Goal: Task Accomplishment & Management: Use online tool/utility

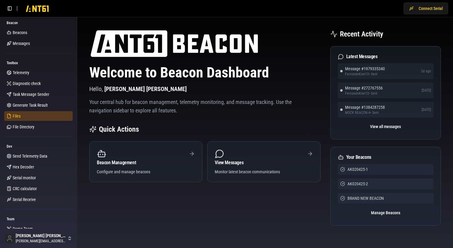
click at [23, 117] on link "Files" at bounding box center [38, 116] width 68 height 10
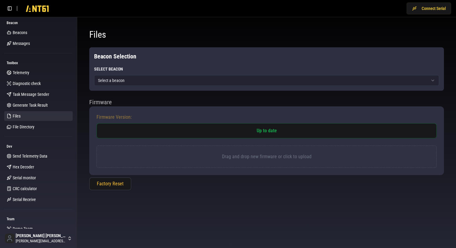
click at [212, 84] on html "Connect Serial Beacon Beacons Messages Toolbox Telemetry Diagnostic check Task …" at bounding box center [228, 124] width 456 height 248
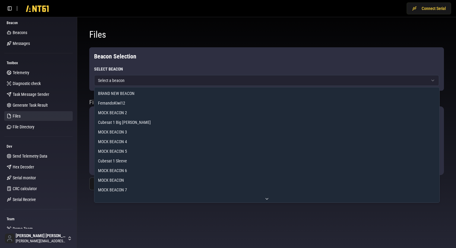
click at [161, 56] on html "Connect Serial Beacon Beacons Messages Toolbox Telemetry Diagnostic check Task …" at bounding box center [228, 124] width 456 height 248
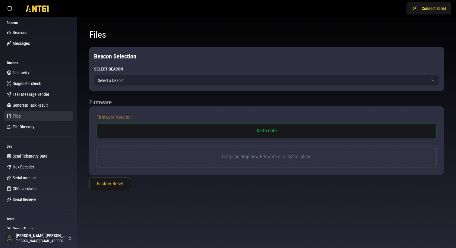
click at [161, 56] on h2 "Beacon Selection" at bounding box center [266, 56] width 345 height 8
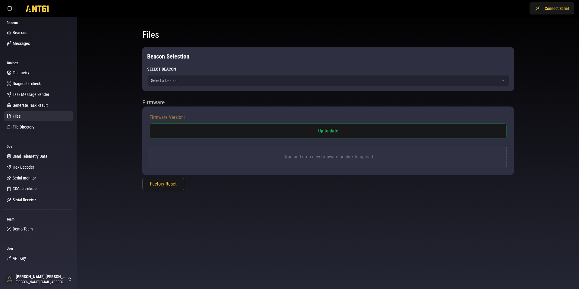
click at [412, 37] on h1 "Files" at bounding box center [328, 34] width 372 height 11
click at [456, 10] on button "Connect Serial" at bounding box center [552, 8] width 45 height 12
click at [456, 11] on button "Connect Serial" at bounding box center [552, 8] width 45 height 12
click at [559, 12] on button "Connect Serial" at bounding box center [552, 8] width 45 height 12
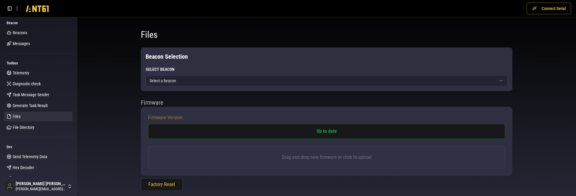
click at [551, 9] on button "Connect Serial" at bounding box center [549, 8] width 45 height 12
click at [530, 149] on div "Files Beacon Selection Select Beacon Select a beacon Firmware Firmware Version:…" at bounding box center [326, 111] width 499 height 188
click at [545, 13] on button "Connect Serial" at bounding box center [549, 8] width 45 height 12
click at [101, 90] on div "Files Beacon Selection Select Beacon Select a beacon Firmware Firmware Version:…" at bounding box center [326, 111] width 499 height 188
click at [543, 10] on button "Connect Serial" at bounding box center [549, 8] width 45 height 12
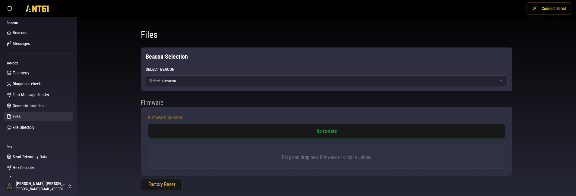
click at [545, 12] on button "Connect Serial" at bounding box center [549, 8] width 45 height 12
click at [197, 77] on html "Disconnect Beacon Beacons Messages Toolbox Telemetry Diagnostic check Task Mess…" at bounding box center [288, 102] width 576 height 205
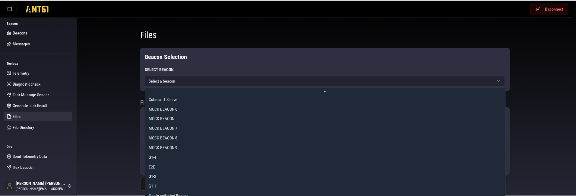
scroll to position [78, 0]
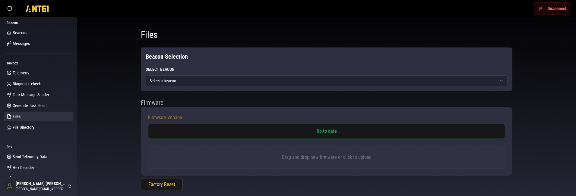
click at [253, 50] on html "Disconnect Beacon Beacons Messages Toolbox Telemetry Diagnostic check Task Mess…" at bounding box center [288, 102] width 576 height 205
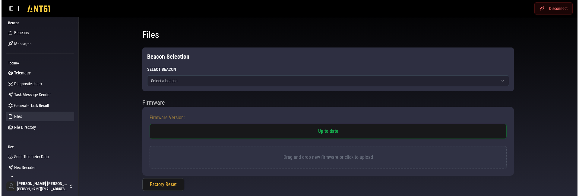
scroll to position [9, 0]
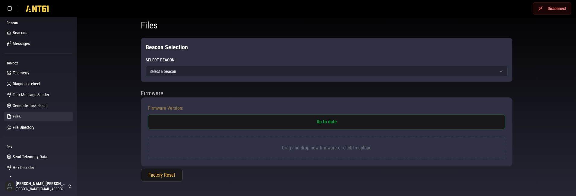
click at [326, 68] on html "Disconnect Beacon Beacons Messages Toolbox Telemetry Diagnostic check Task Mess…" at bounding box center [288, 93] width 576 height 205
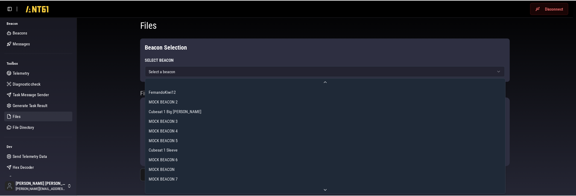
scroll to position [0, 0]
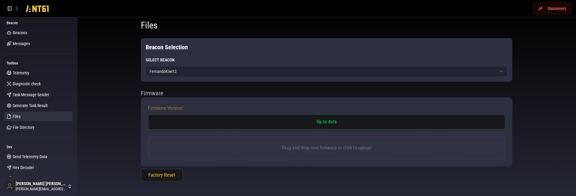
click at [203, 146] on p "Drag and drop new firmware or click to upload" at bounding box center [327, 147] width 342 height 7
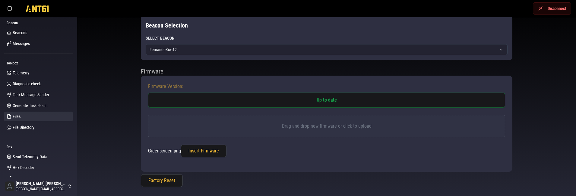
scroll to position [37, 0]
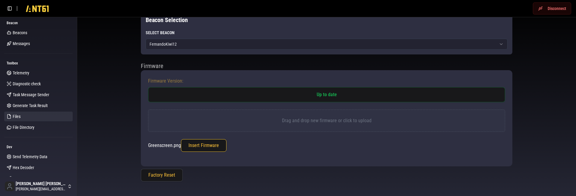
click at [200, 145] on button "Insert Firmware" at bounding box center [204, 145] width 46 height 13
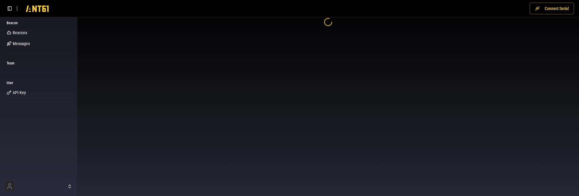
click at [552, 12] on button "Connect Serial" at bounding box center [552, 8] width 45 height 12
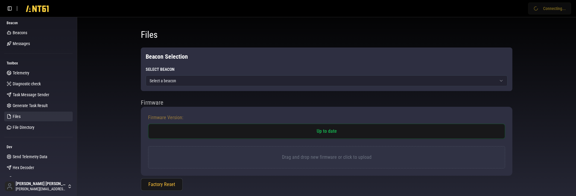
click at [245, 161] on div "Drag and drop new firmware or click to upload" at bounding box center [326, 157] width 357 height 22
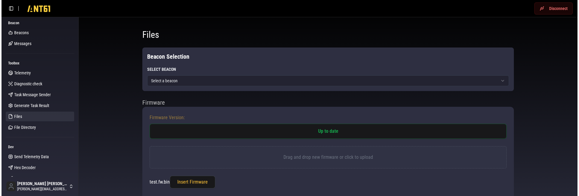
scroll to position [37, 0]
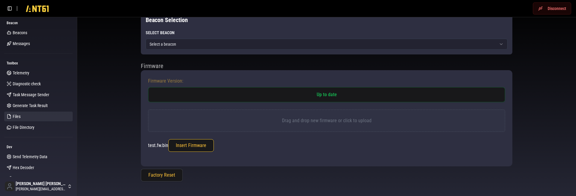
click at [188, 145] on button "Insert Firmware" at bounding box center [191, 145] width 46 height 13
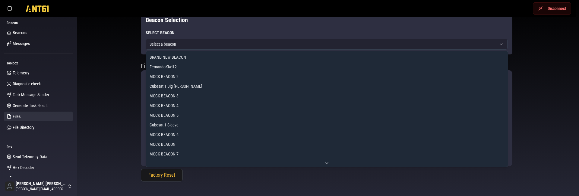
click at [231, 45] on html "Disconnect Beacon Beacons Messages Toolbox Telemetry Diagnostic check Task Mess…" at bounding box center [289, 79] width 579 height 232
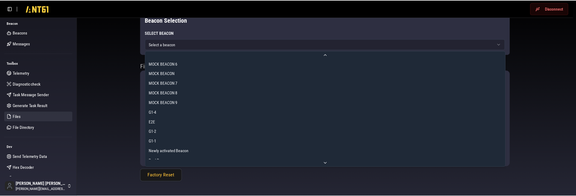
scroll to position [0, 0]
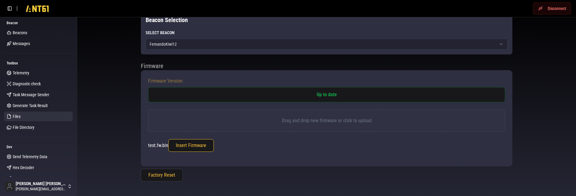
click at [187, 149] on button "Insert Firmware" at bounding box center [191, 145] width 46 height 13
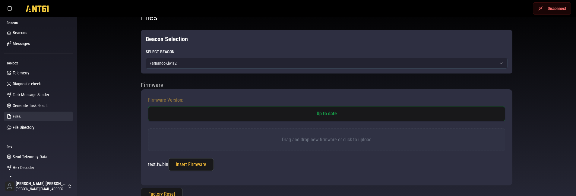
scroll to position [19, 0]
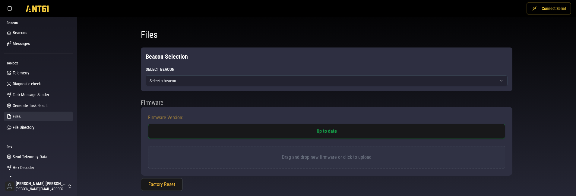
click at [549, 10] on button "Connect Serial" at bounding box center [549, 8] width 45 height 12
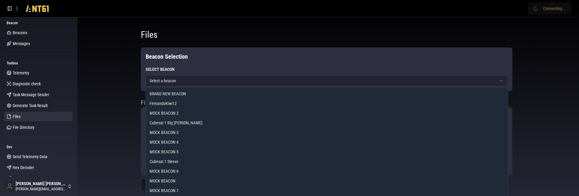
click at [209, 81] on html "Connecting... Beacon Beacons Messages Toolbox Telemetry Diagnostic check Task M…" at bounding box center [289, 102] width 579 height 205
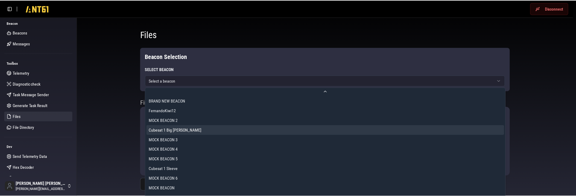
scroll to position [2, 0]
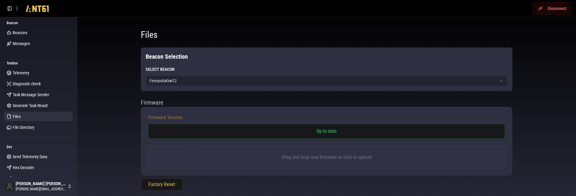
click at [184, 164] on div "Drag and drop new firmware or click to upload" at bounding box center [326, 157] width 357 height 22
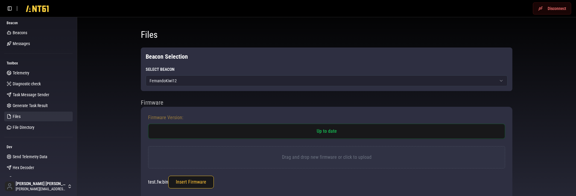
click at [189, 180] on button "Insert Firmware" at bounding box center [191, 181] width 46 height 13
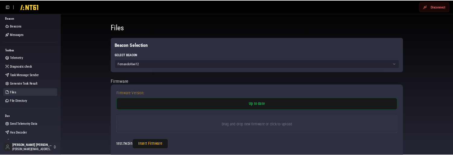
scroll to position [37, 0]
